Goal: Information Seeking & Learning: Learn about a topic

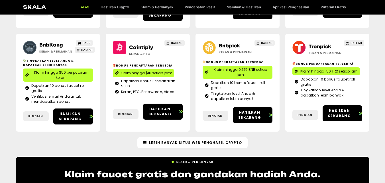
scroll to position [194, 0]
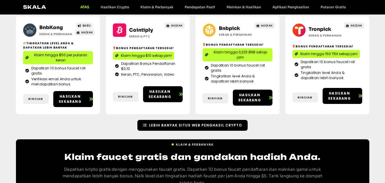
click at [200, 122] on font "Lebih Banyak Situs Web Penghasil Crypto" at bounding box center [195, 124] width 93 height 5
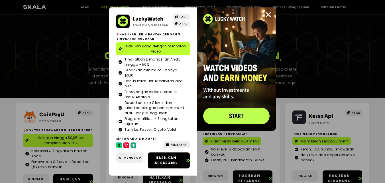
click at [102, 105] on div "LuckyWatch Tonton & Dapatkan BARU ATAS Hasilkan lebih banyak dengan 3 tingkatan…" at bounding box center [192, 91] width 385 height 183
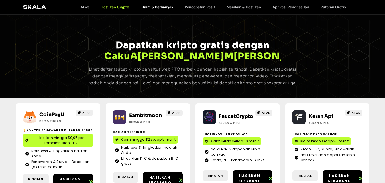
click at [156, 8] on font "Klaim & Perbanyak" at bounding box center [156, 7] width 33 height 4
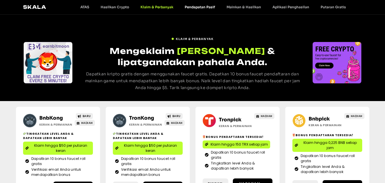
click at [202, 6] on font "Pendapatan Pasif" at bounding box center [200, 7] width 30 height 4
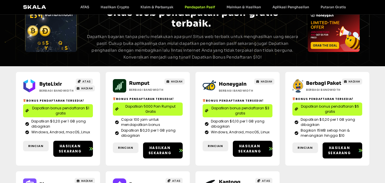
scroll to position [57, 0]
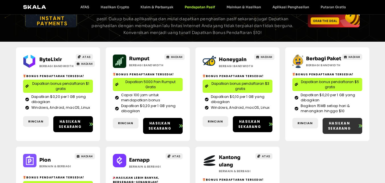
click at [343, 125] on font "Hasilkan sekarang" at bounding box center [339, 125] width 23 height 10
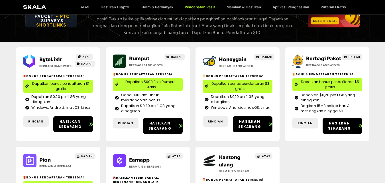
click at [320, 167] on div "ByteLixir Berbagi Bandwidth ATAS HADIAH Bonus pendaftaran tersedia! Dapatkan bo…" at bounding box center [192, 149] width 353 height 215
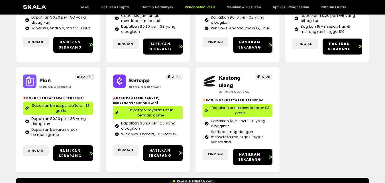
scroll to position [137, 0]
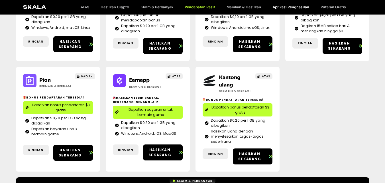
click at [284, 7] on font "Aplikasi Penghasilan" at bounding box center [290, 7] width 37 height 4
